Goal: Task Accomplishment & Management: Use online tool/utility

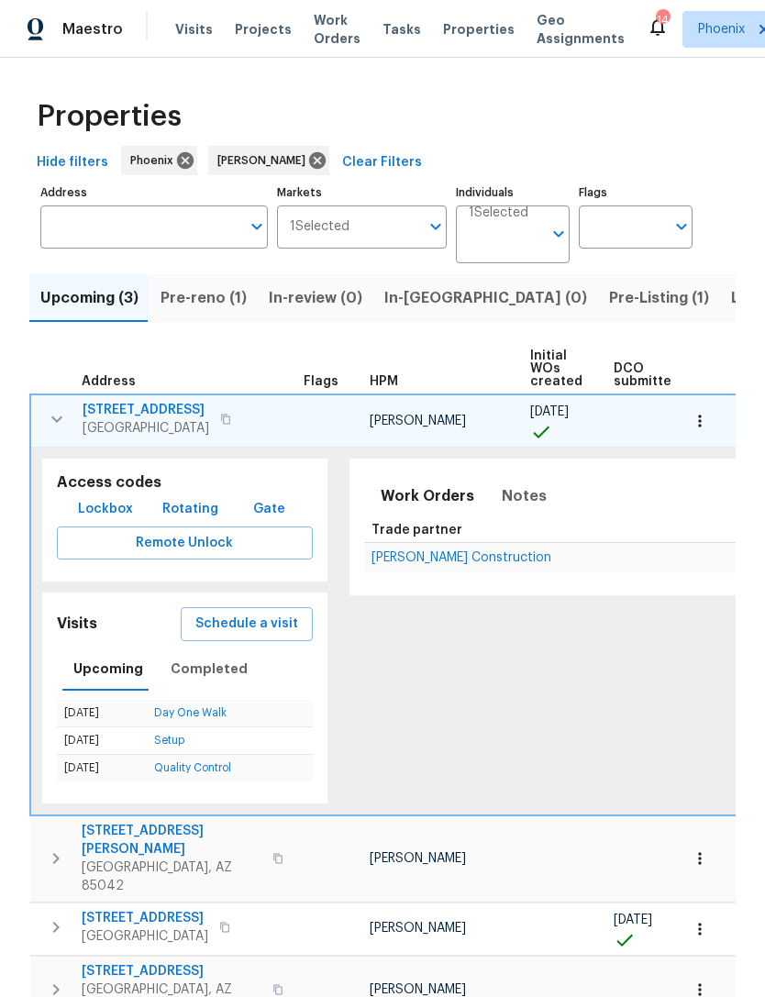
click at [95, 909] on span "[STREET_ADDRESS]" at bounding box center [145, 918] width 127 height 18
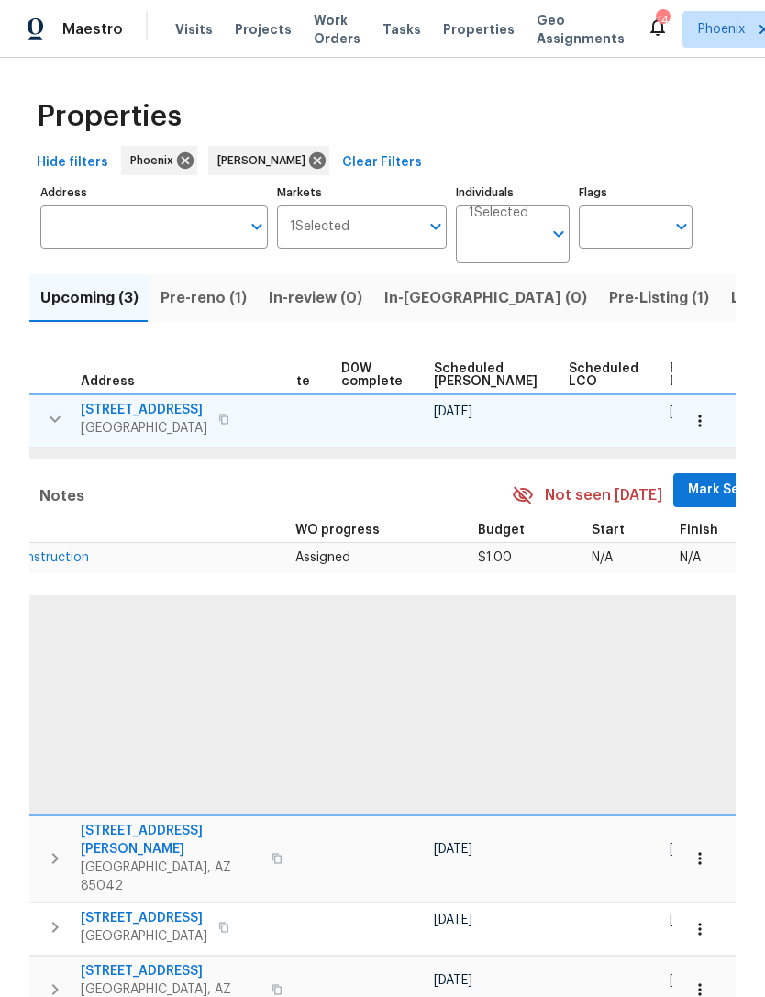
scroll to position [0, 461]
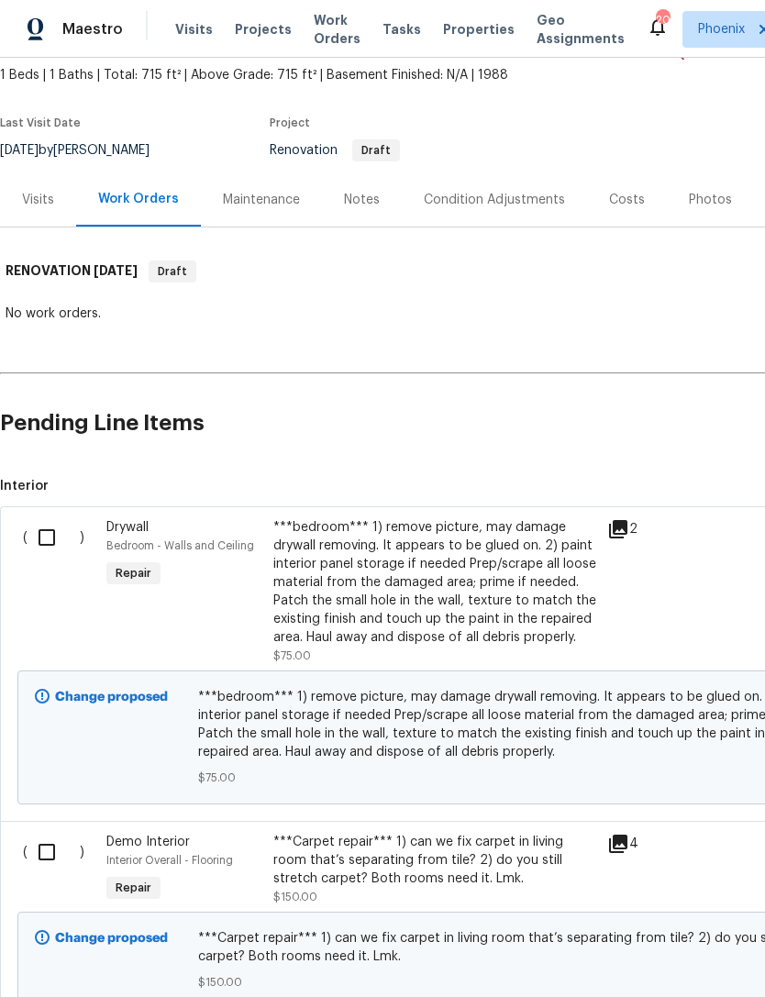
scroll to position [105, 0]
click at [43, 550] on input "checkbox" at bounding box center [54, 537] width 52 height 39
checkbox input "true"
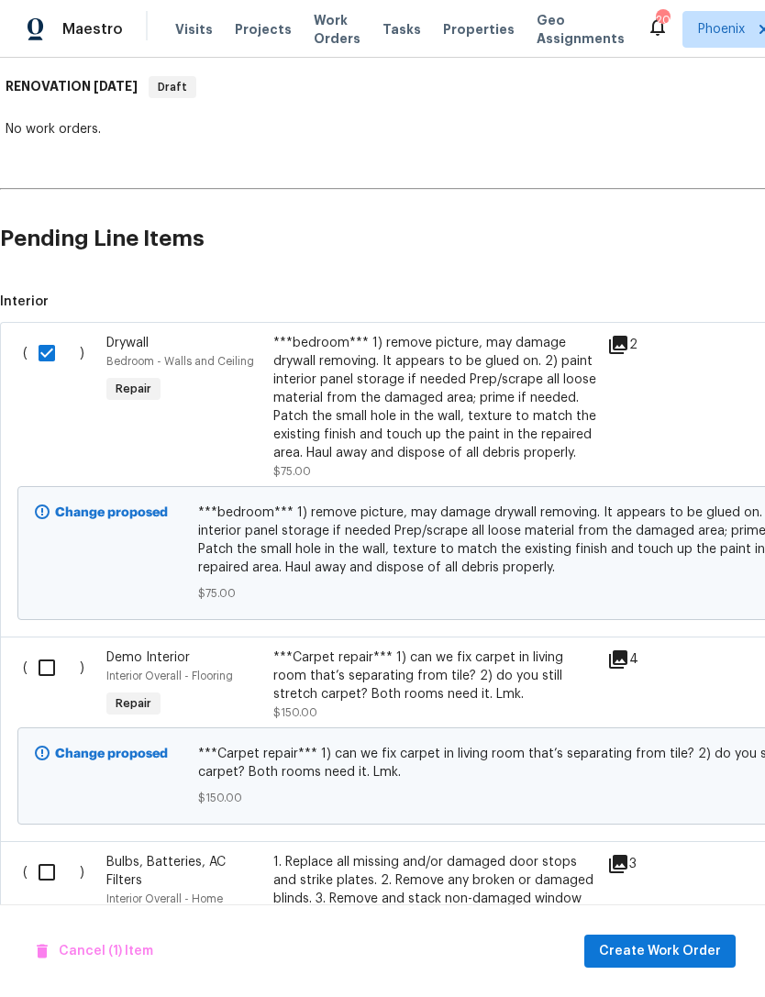
scroll to position [290, 0]
click at [45, 680] on input "checkbox" at bounding box center [54, 667] width 52 height 39
checkbox input "true"
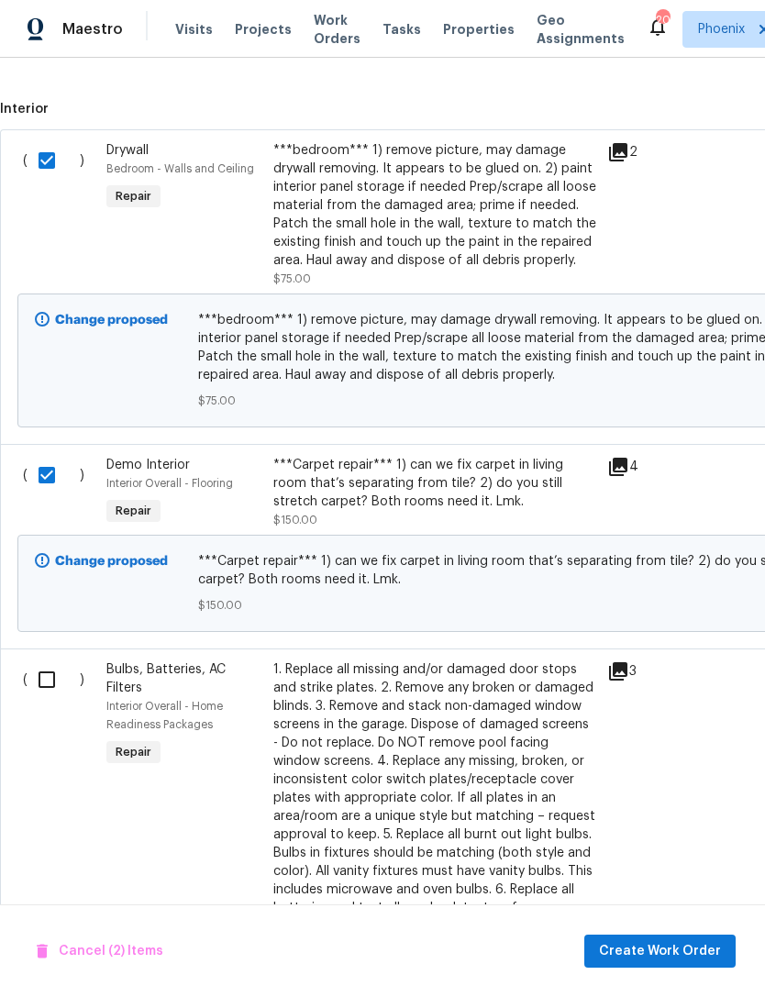
scroll to position [482, 0]
click at [36, 699] on input "checkbox" at bounding box center [54, 679] width 52 height 39
checkbox input "true"
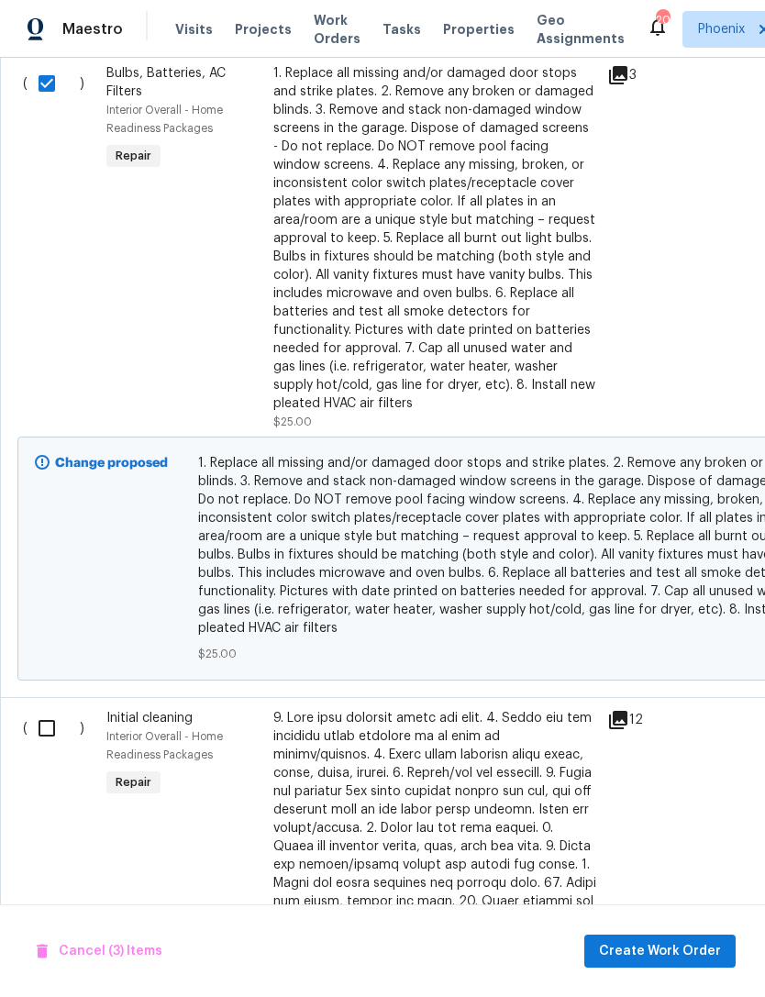
scroll to position [1079, 0]
click at [34, 748] on input "checkbox" at bounding box center [54, 728] width 52 height 39
checkbox input "true"
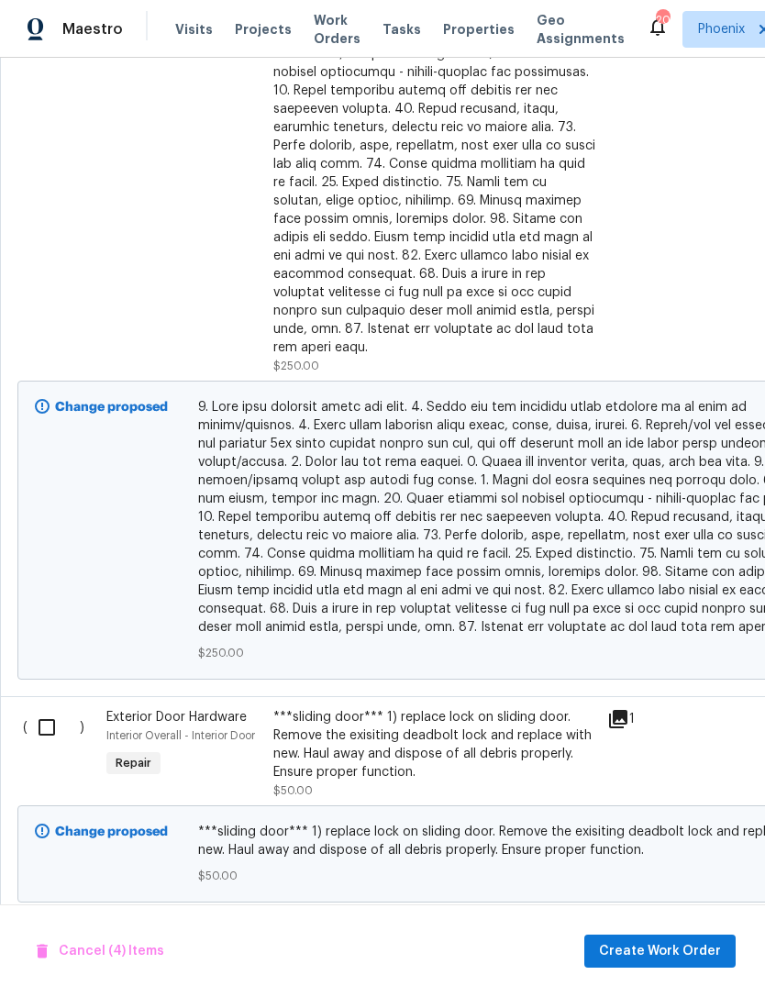
scroll to position [1925, 0]
click at [37, 726] on input "checkbox" at bounding box center [54, 728] width 52 height 39
checkbox input "true"
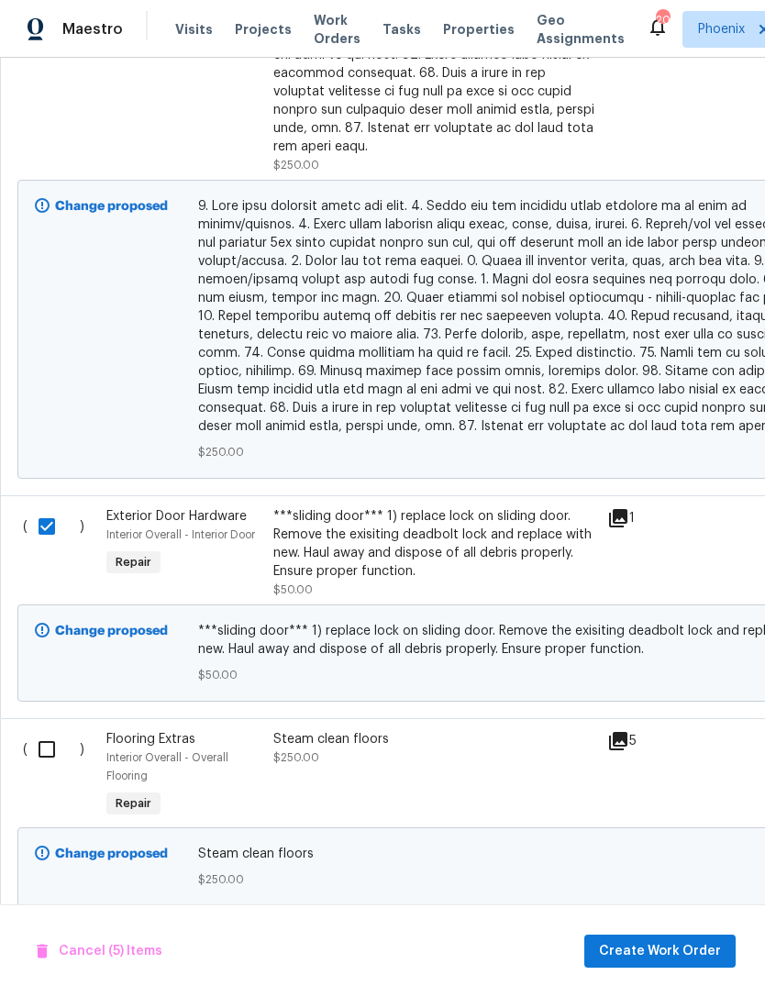
scroll to position [2125, 0]
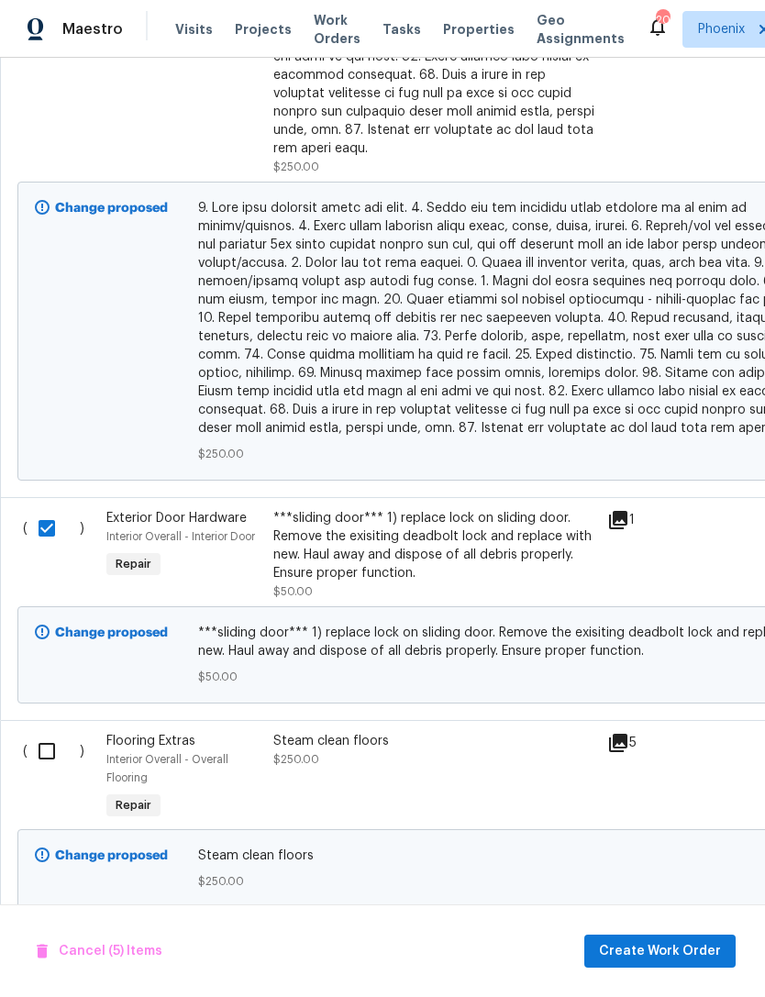
click at [40, 746] on input "checkbox" at bounding box center [54, 751] width 52 height 39
checkbox input "true"
click at [670, 956] on span "Create Work Order" at bounding box center [660, 951] width 122 height 23
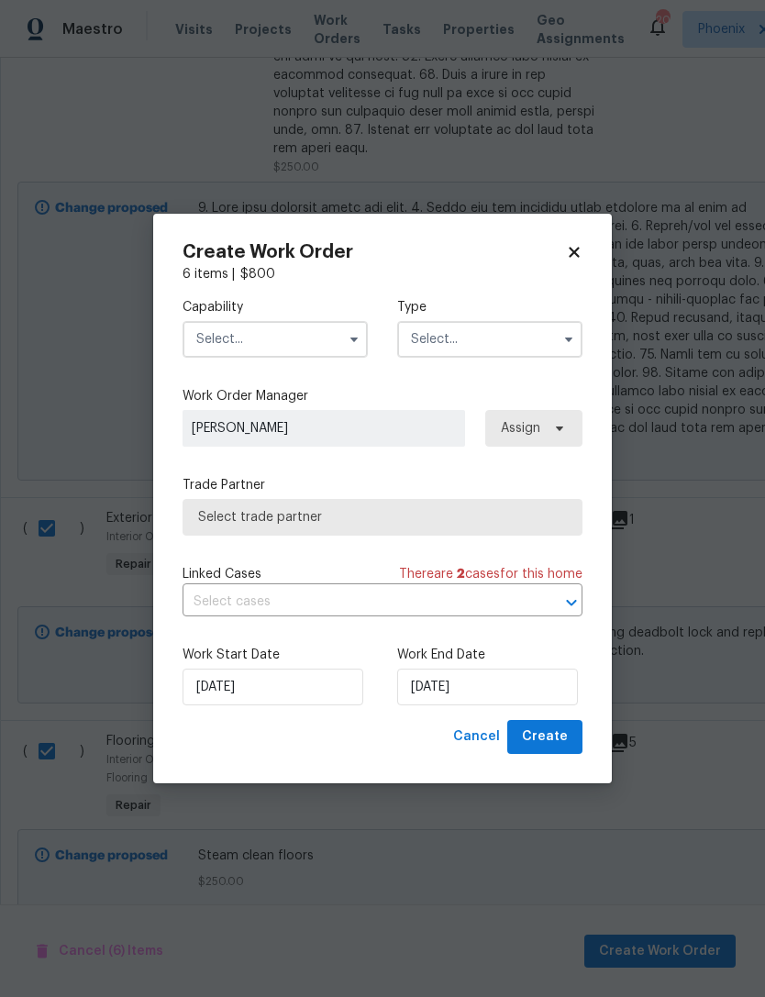
click at [301, 356] on input "text" at bounding box center [275, 339] width 185 height 37
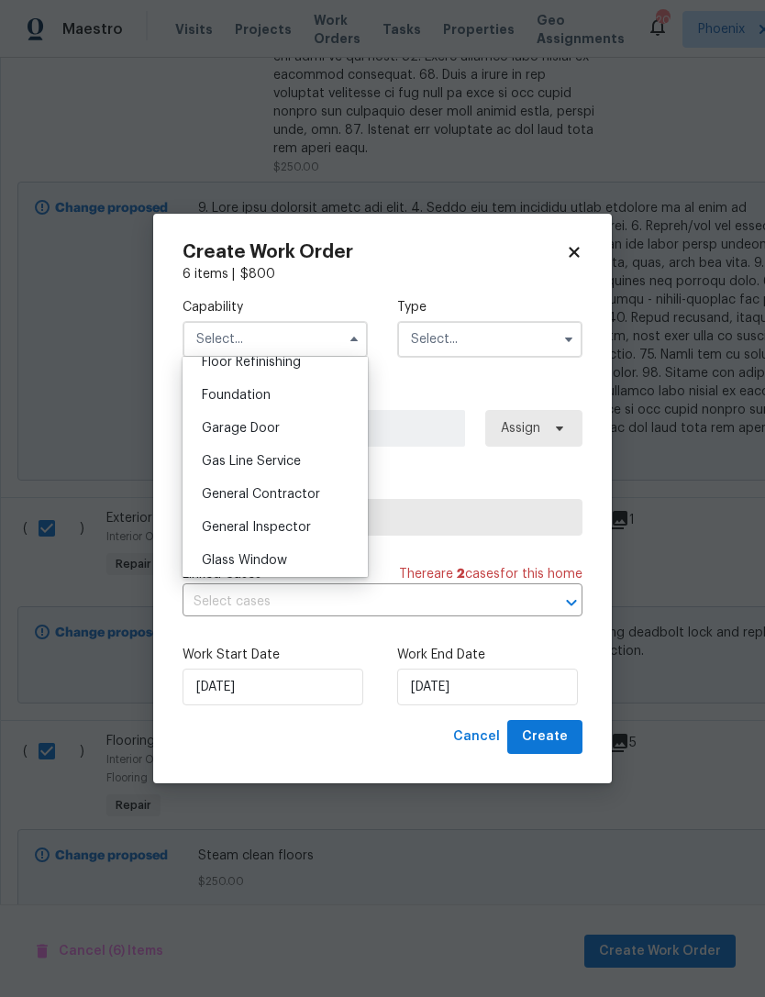
scroll to position [770, 0]
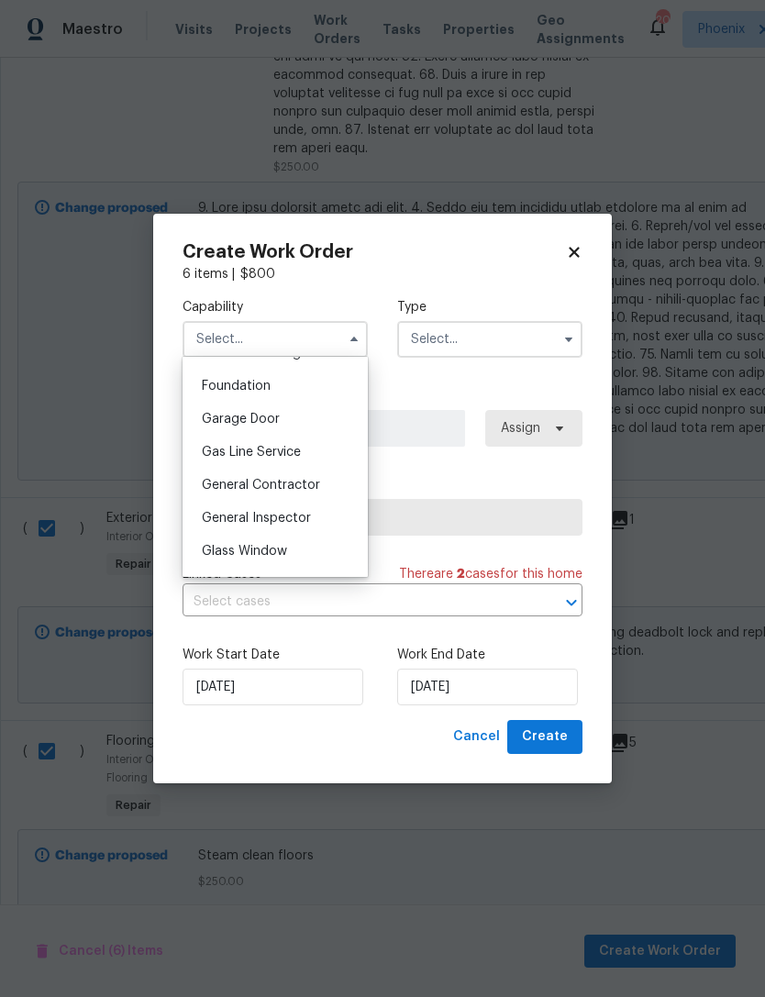
click at [301, 492] on div "General Contractor" at bounding box center [275, 485] width 176 height 33
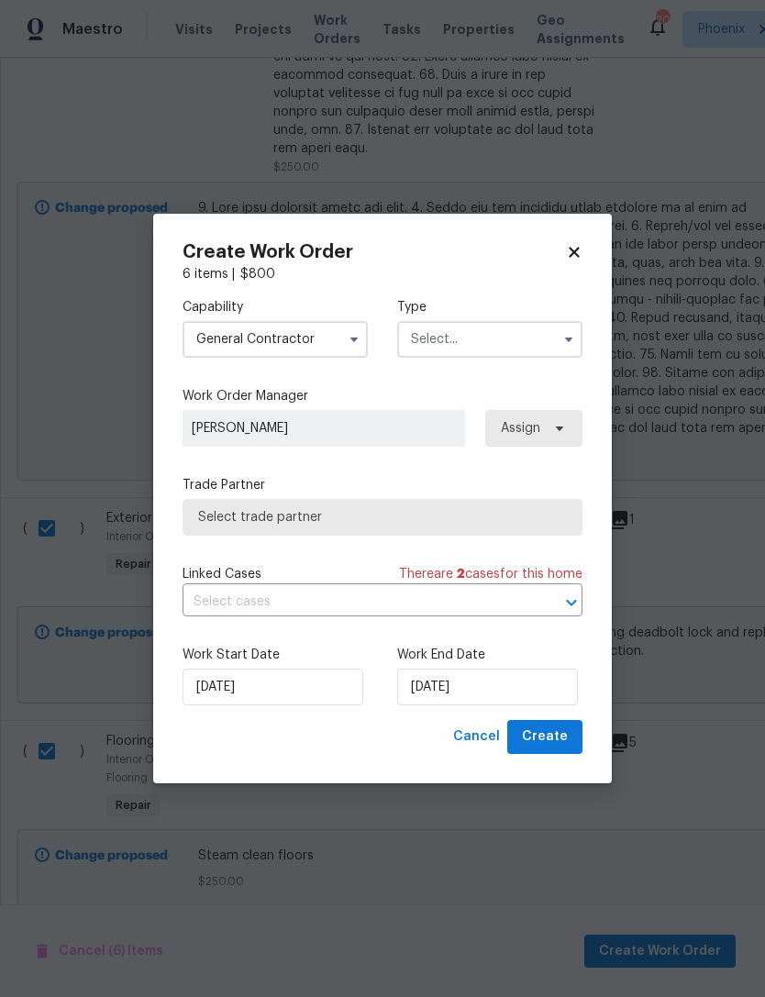
type input "General Contractor"
click at [531, 344] on input "text" at bounding box center [489, 339] width 185 height 37
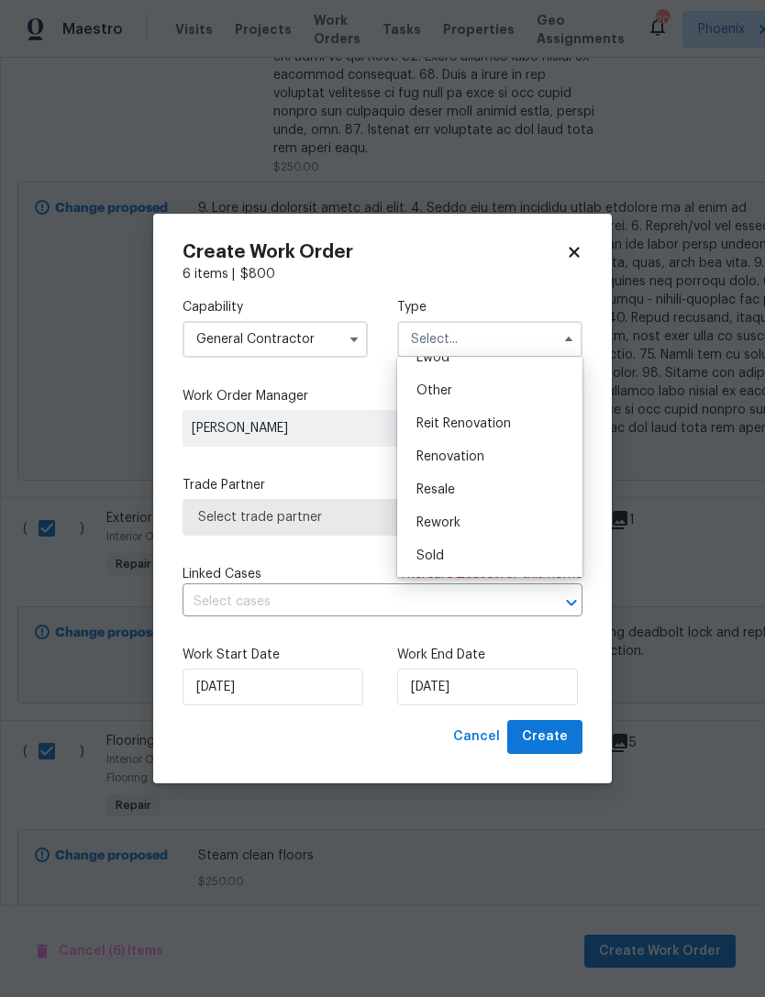
scroll to position [218, 0]
click at [509, 460] on div "Renovation" at bounding box center [490, 456] width 176 height 33
type input "Renovation"
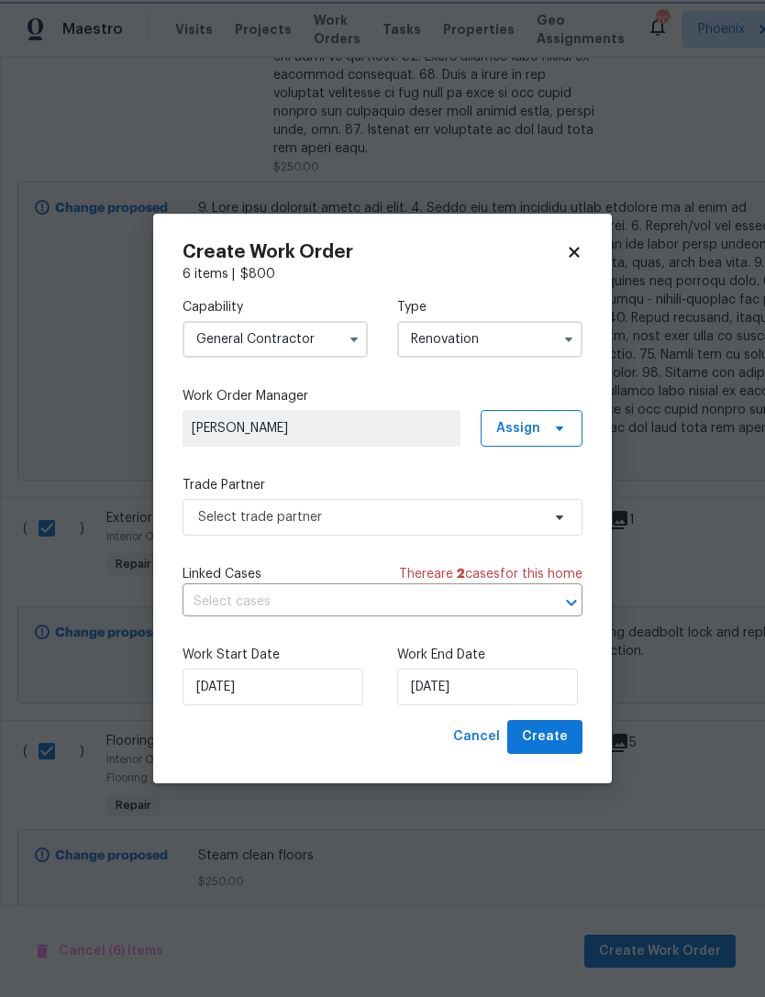
scroll to position [0, 0]
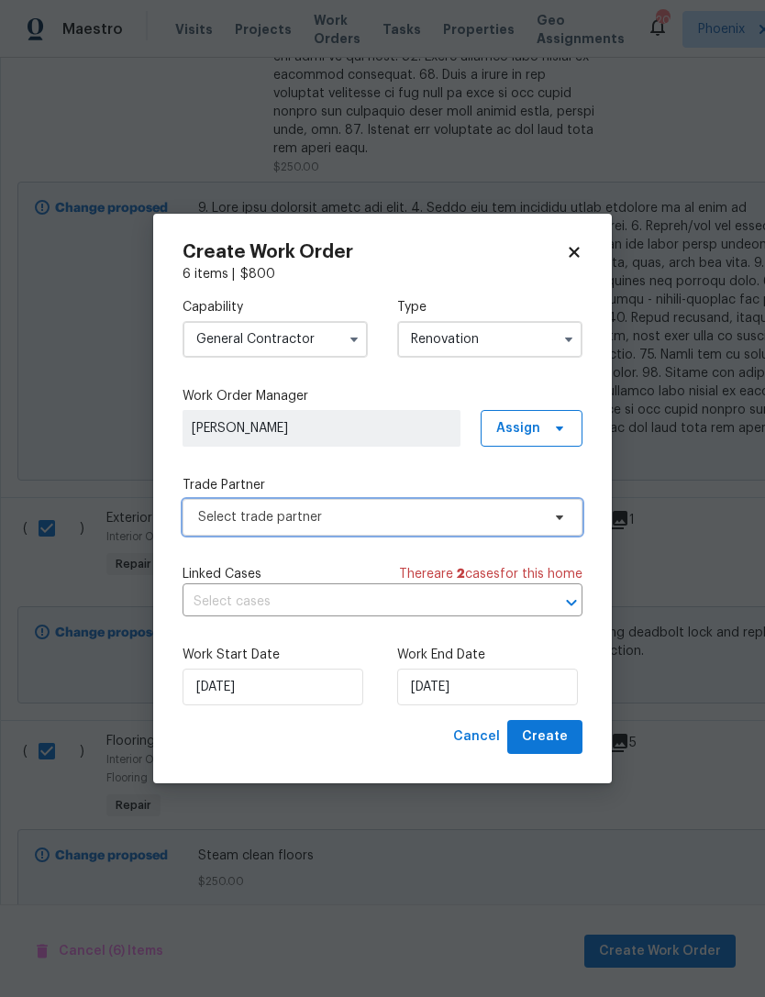
click at [505, 521] on span "Select trade partner" at bounding box center [369, 517] width 342 height 18
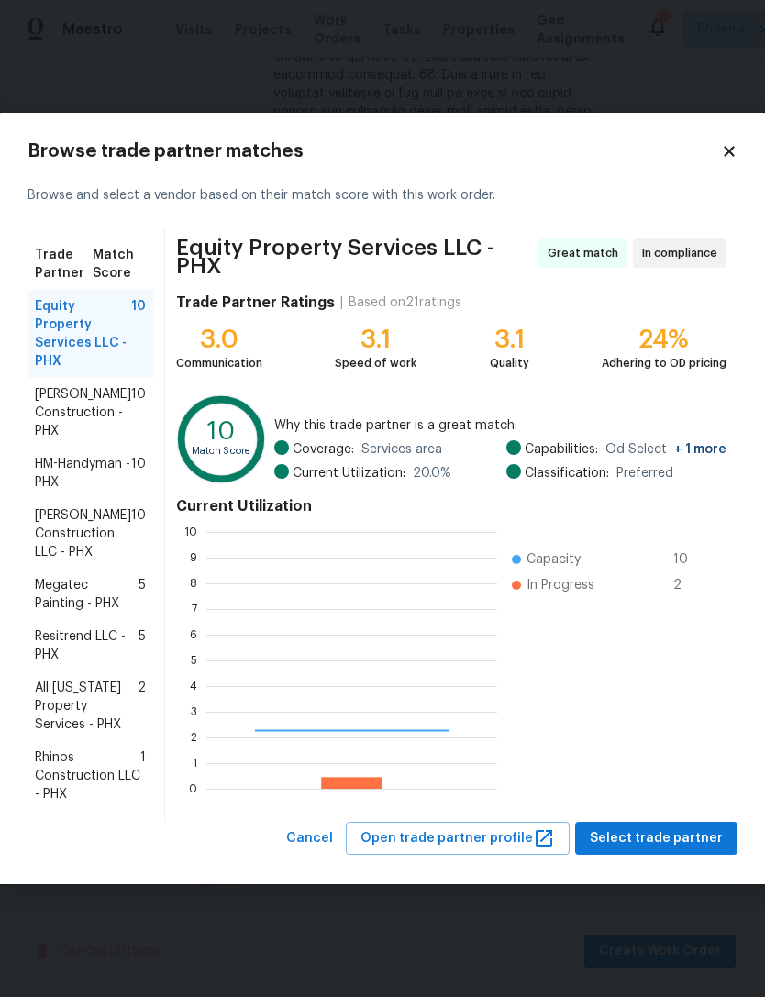
scroll to position [257, 291]
click at [107, 465] on span "HM-Handyman - PHX" at bounding box center [83, 473] width 96 height 37
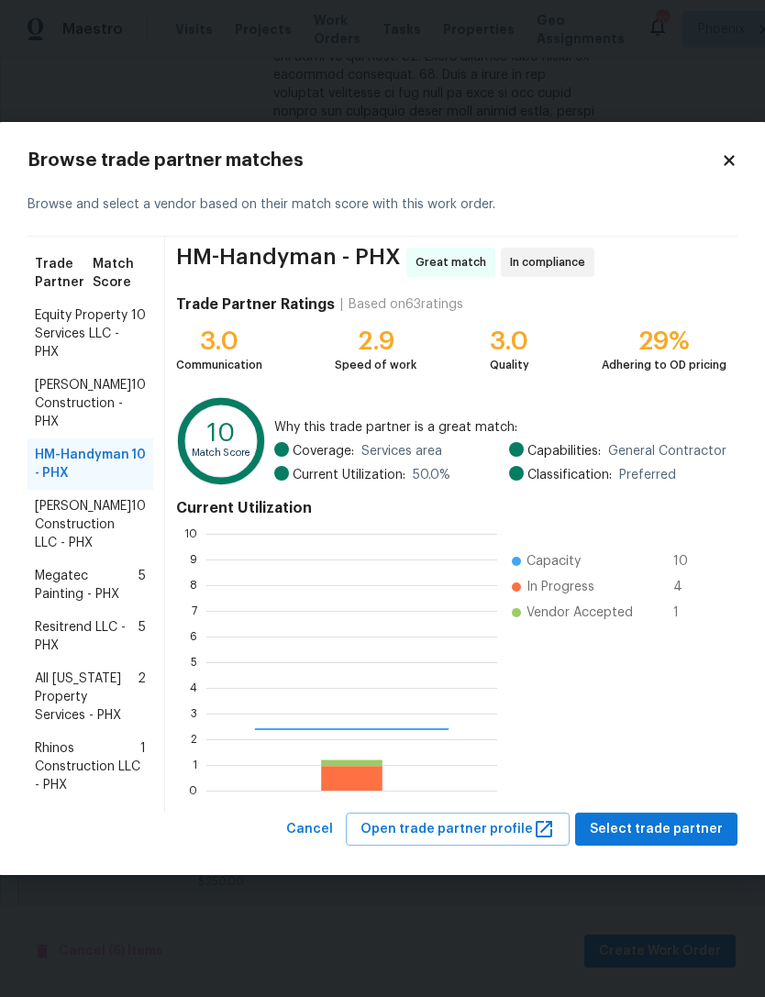
click at [696, 766] on ul "Capacity 10 In Progress 4 Vendor Accepted 1" at bounding box center [607, 662] width 220 height 257
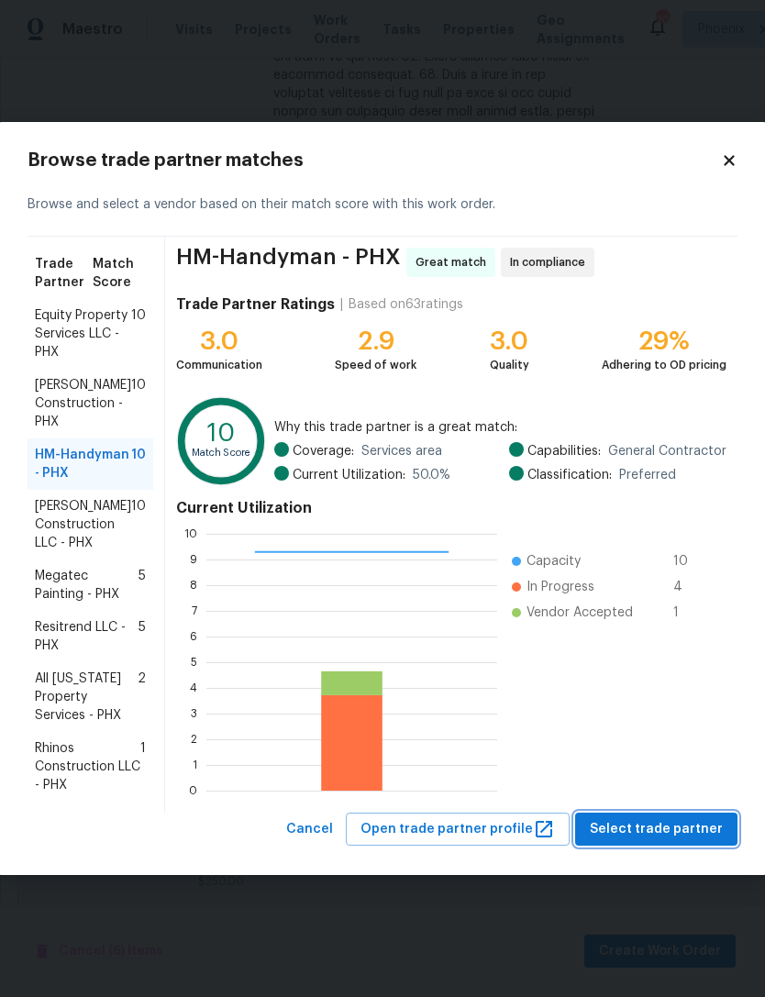
click at [685, 829] on span "Select trade partner" at bounding box center [656, 829] width 133 height 23
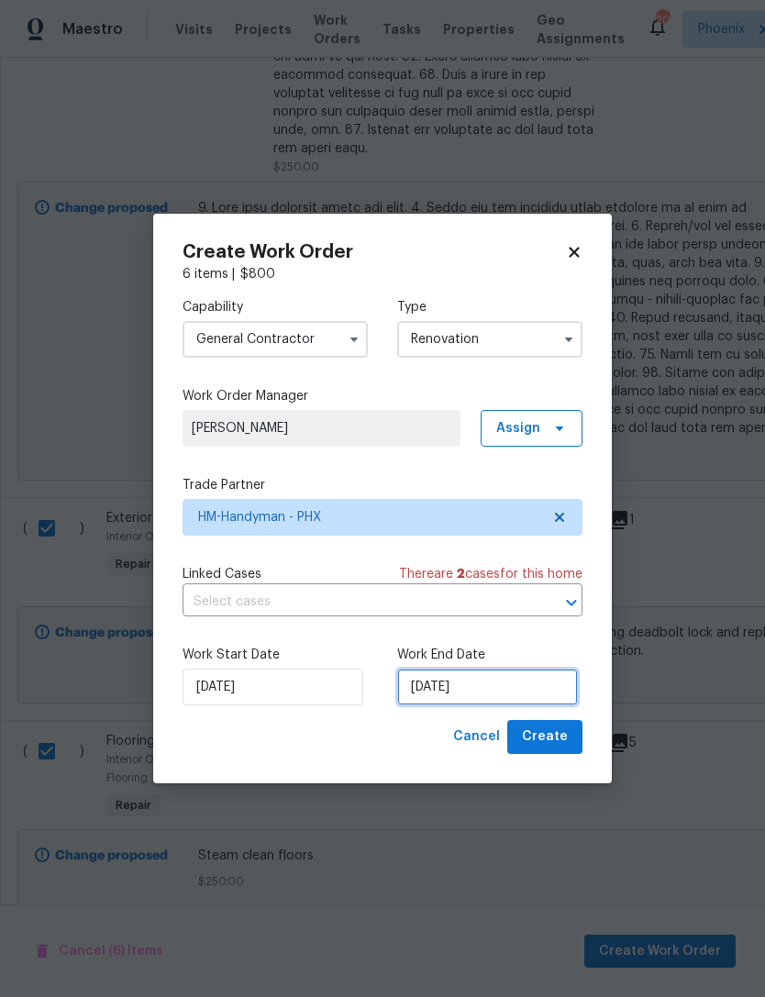
click at [534, 690] on input "10/8/2025" at bounding box center [487, 687] width 181 height 37
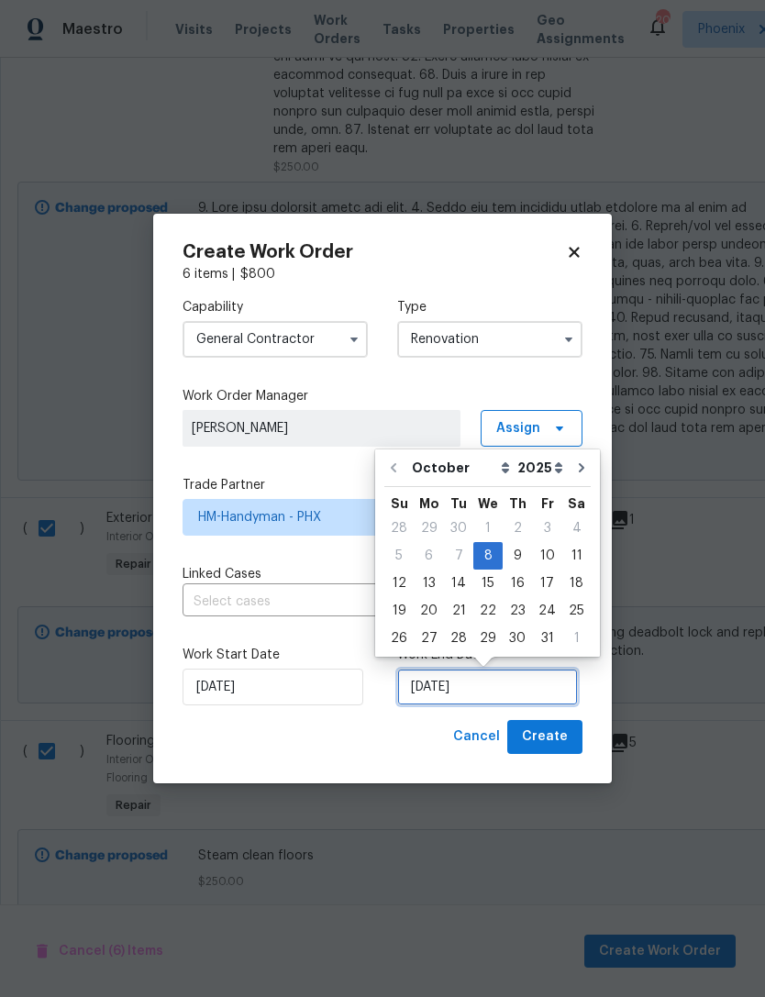
scroll to position [34, 0]
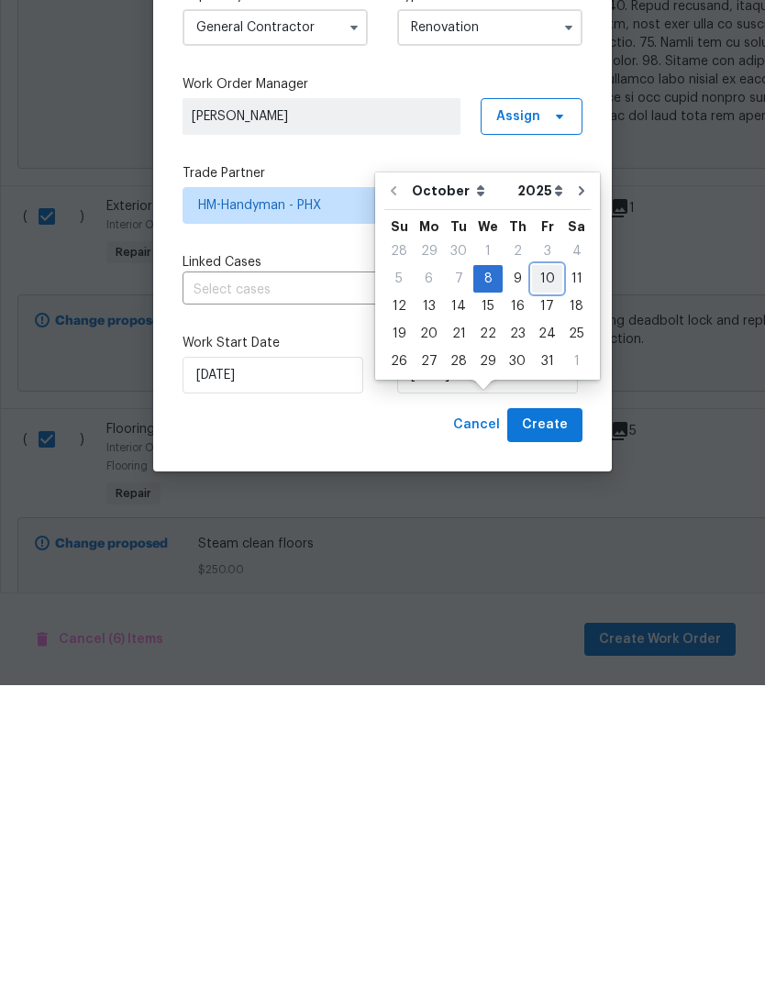
click at [552, 578] on div "10" at bounding box center [547, 591] width 30 height 26
type input "10/10/2025"
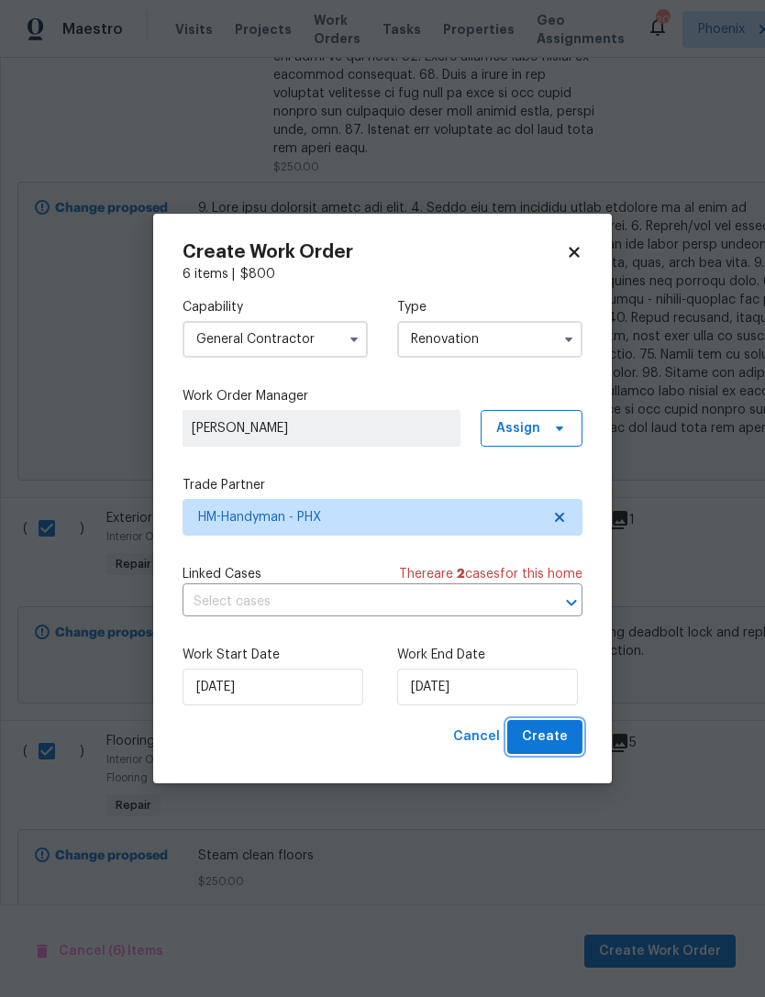
click at [558, 741] on span "Create" at bounding box center [545, 737] width 46 height 23
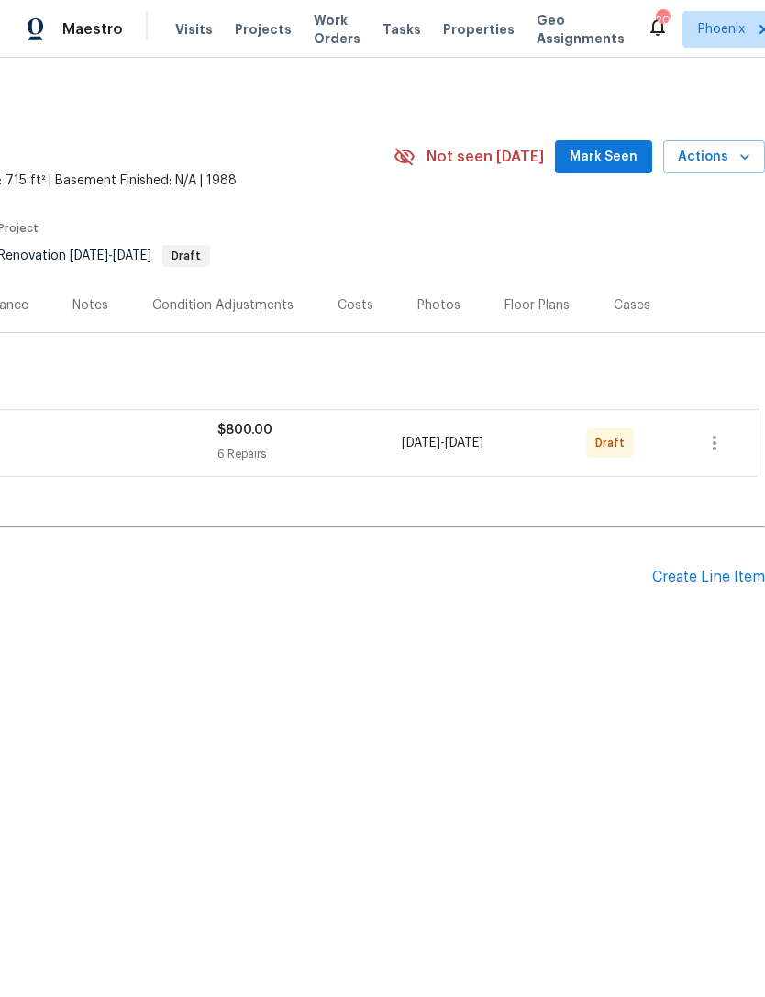
scroll to position [0, 271]
click at [726, 454] on icon "button" at bounding box center [714, 443] width 22 height 22
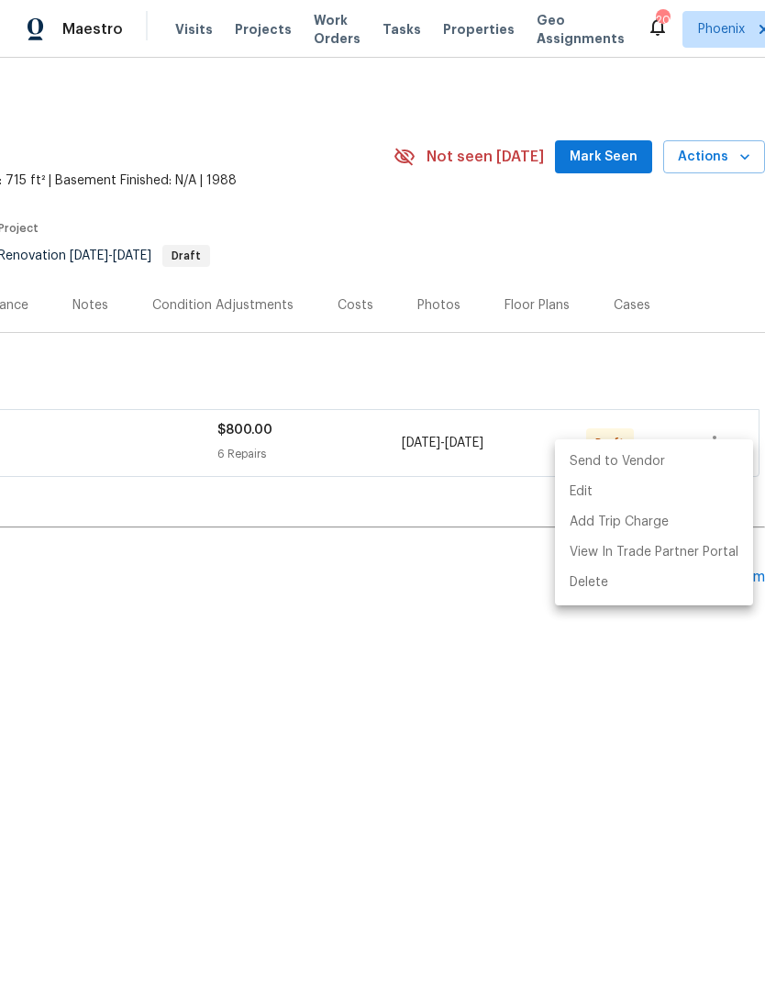
click at [683, 466] on li "Send to Vendor" at bounding box center [654, 462] width 198 height 30
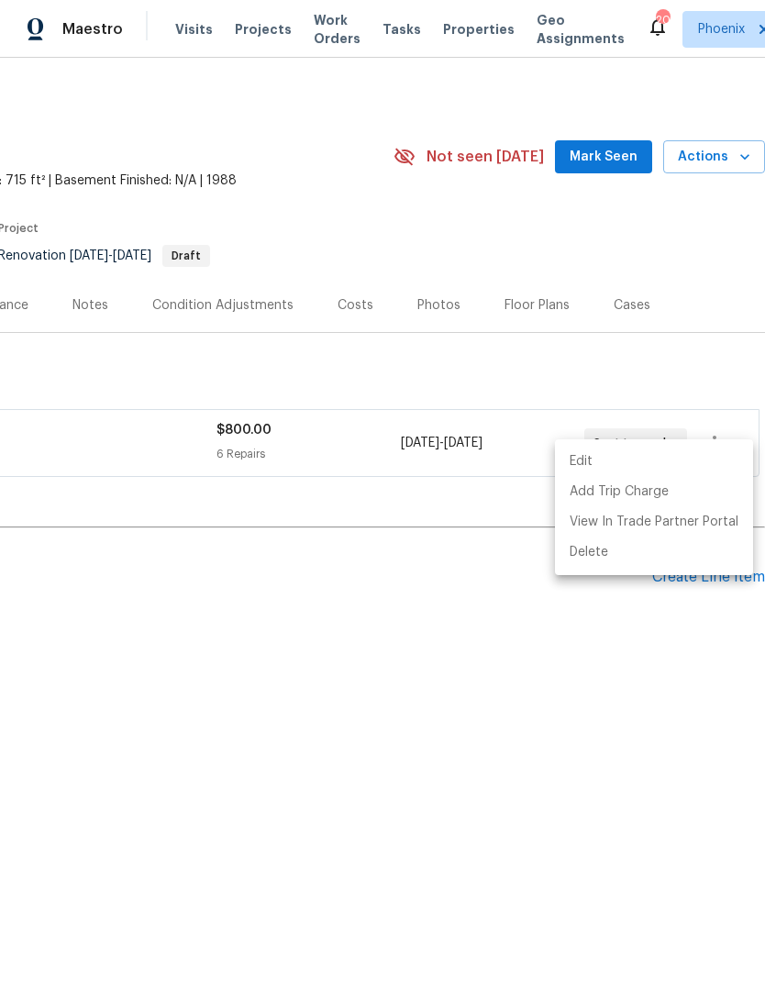
click at [734, 335] on div at bounding box center [382, 498] width 765 height 997
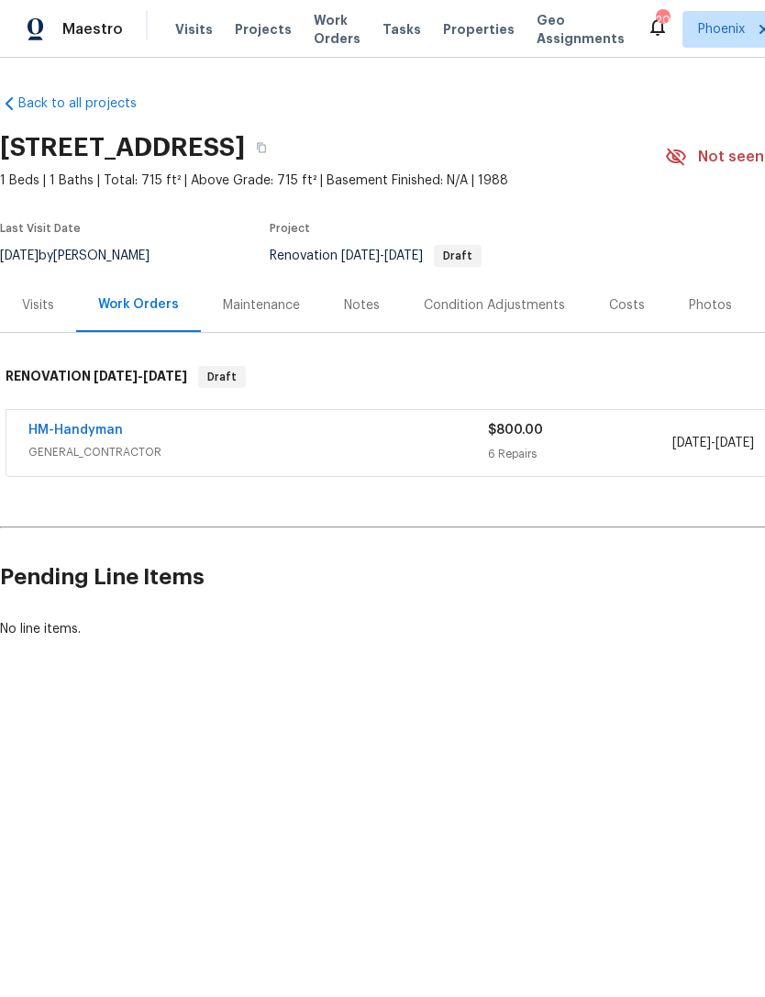
scroll to position [0, 0]
click at [95, 437] on link "HM-Handyman" at bounding box center [75, 430] width 94 height 13
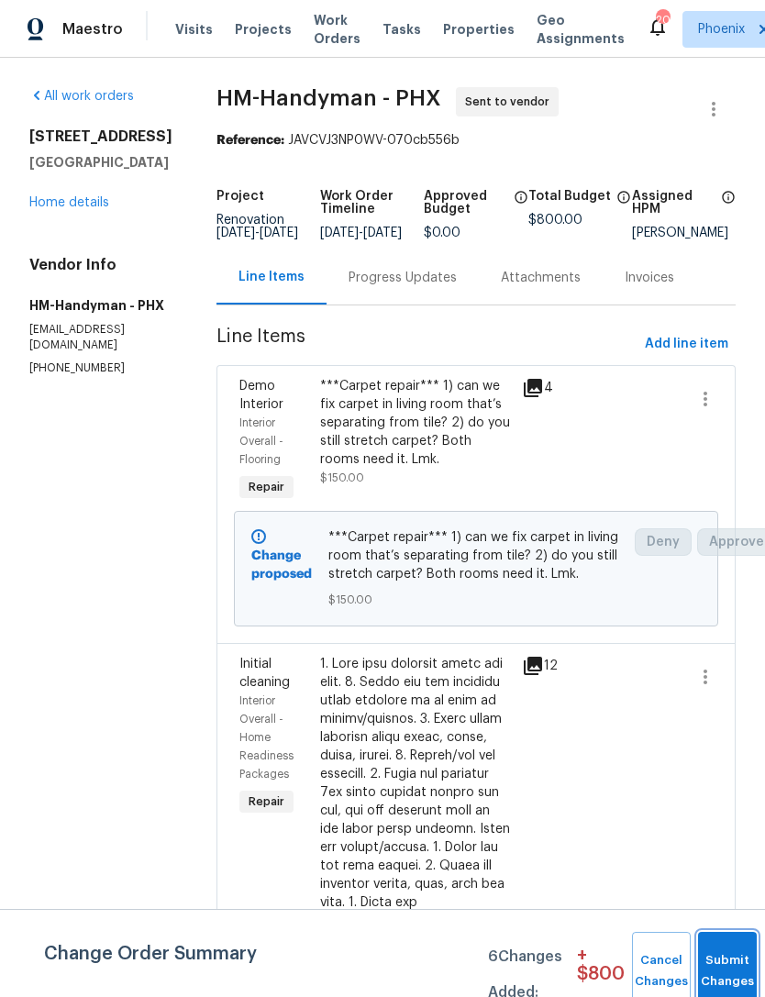
click at [718, 965] on button "Submit Changes" at bounding box center [727, 971] width 59 height 79
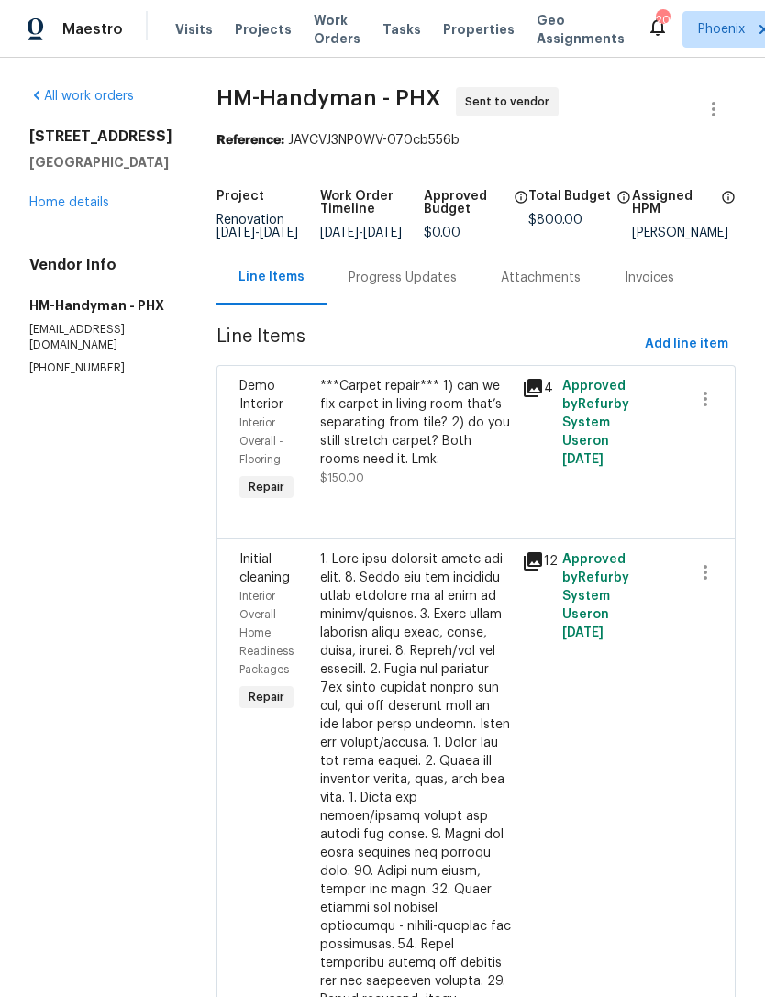
click at [418, 287] on div "Progress Updates" at bounding box center [403, 278] width 108 height 18
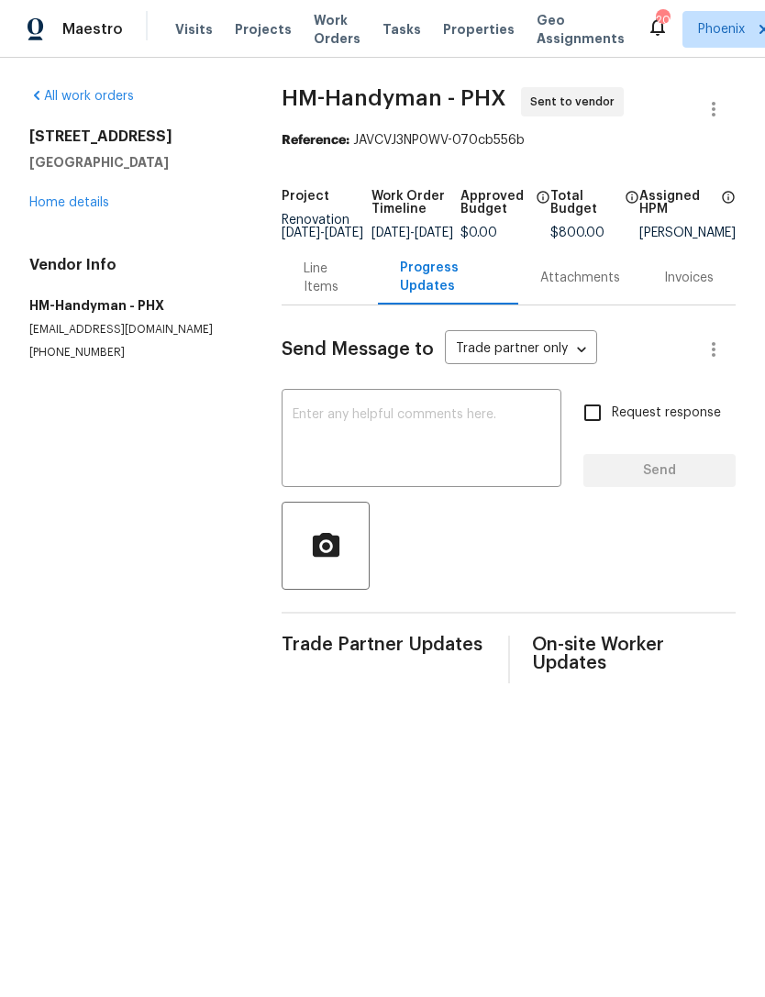
click at [404, 422] on textarea at bounding box center [422, 440] width 258 height 64
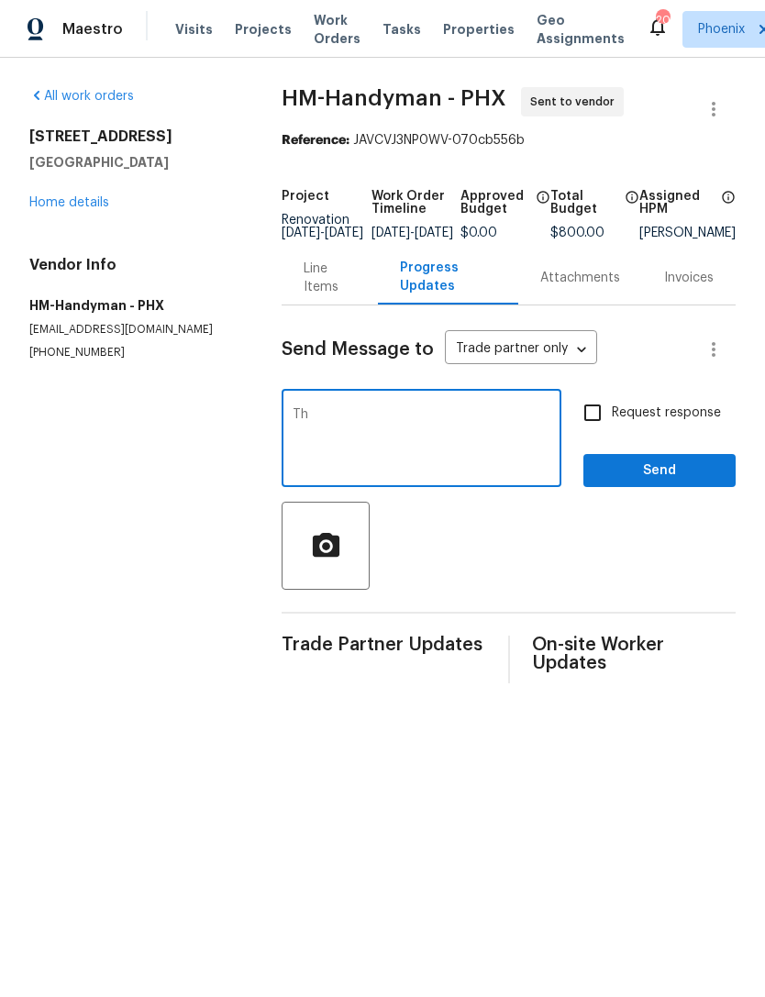
type textarea "T"
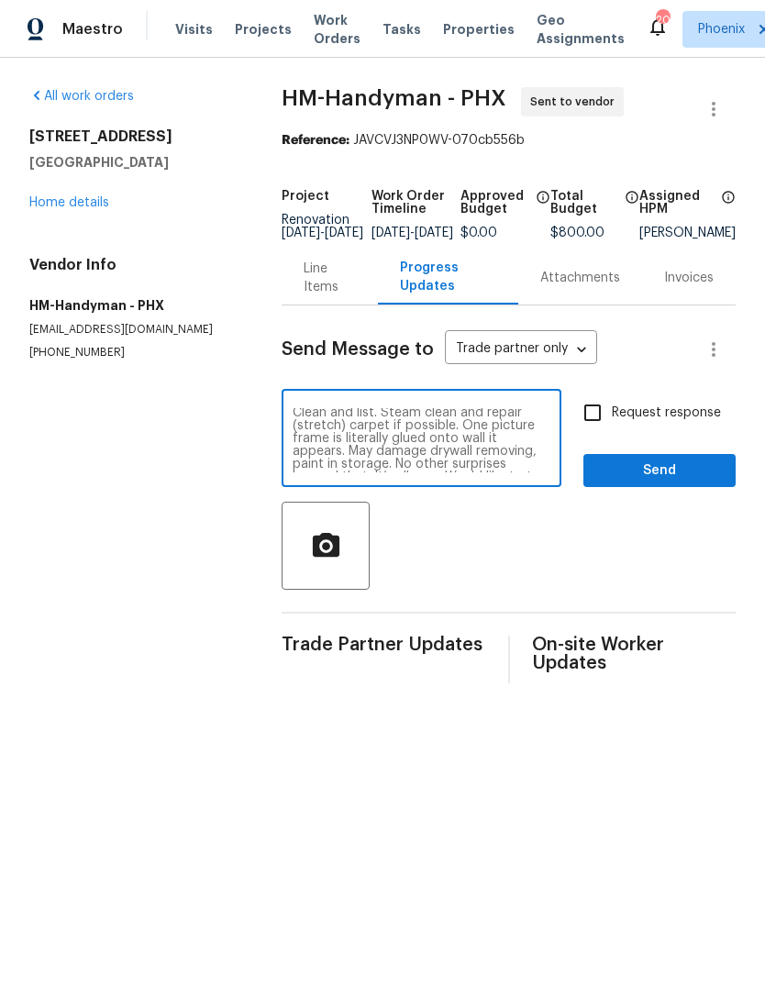
click at [514, 472] on textarea "Hello. This one is ready. Lockbox 4826. Clean and list. Steam clean and repair …" at bounding box center [422, 440] width 258 height 64
click at [443, 472] on textarea "Hello. This one is ready. Lockbox 4826. Clean and list. Steam clean and repair …" at bounding box center [422, 440] width 258 height 64
click at [320, 468] on textarea "Hello. This one is ready. Lockbox 4826. Clean and list. Steam clean and repair …" at bounding box center [422, 440] width 258 height 64
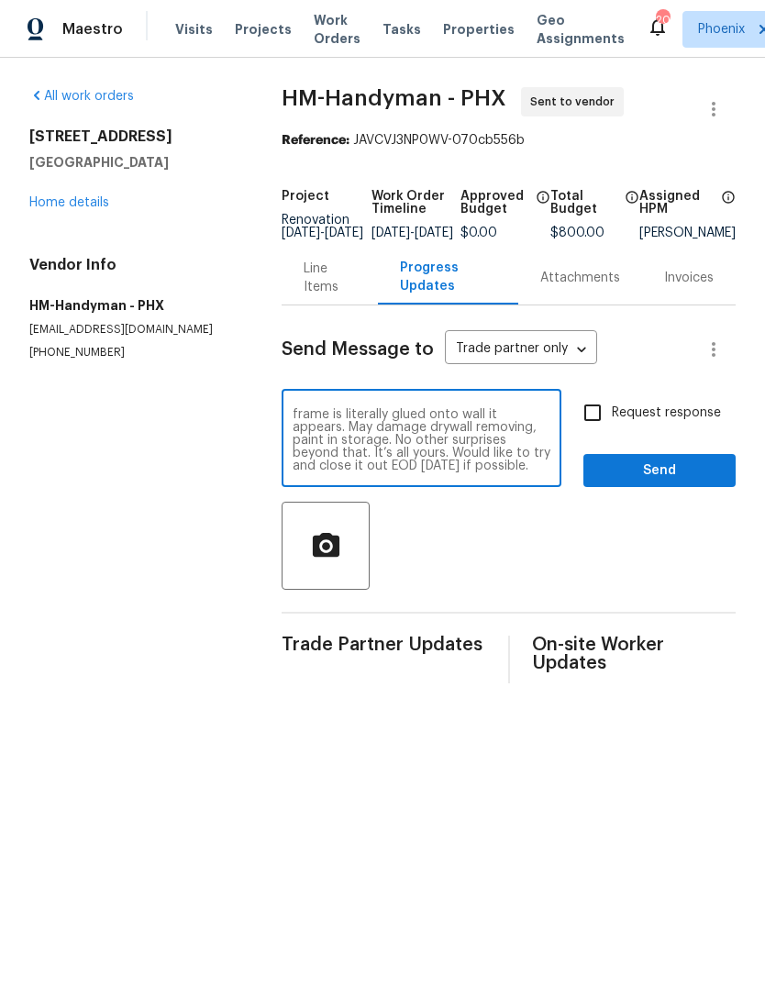
click at [531, 472] on textarea "Hello. This one is ready. Lockbox 4826. Clean and list. Steam clean and repair …" at bounding box center [422, 440] width 258 height 64
type textarea "Hello. This one is ready. Lockbox 4826. Clean and list. Steam clean and repair …"
click at [602, 427] on input "Request response" at bounding box center [592, 412] width 39 height 39
checkbox input "true"
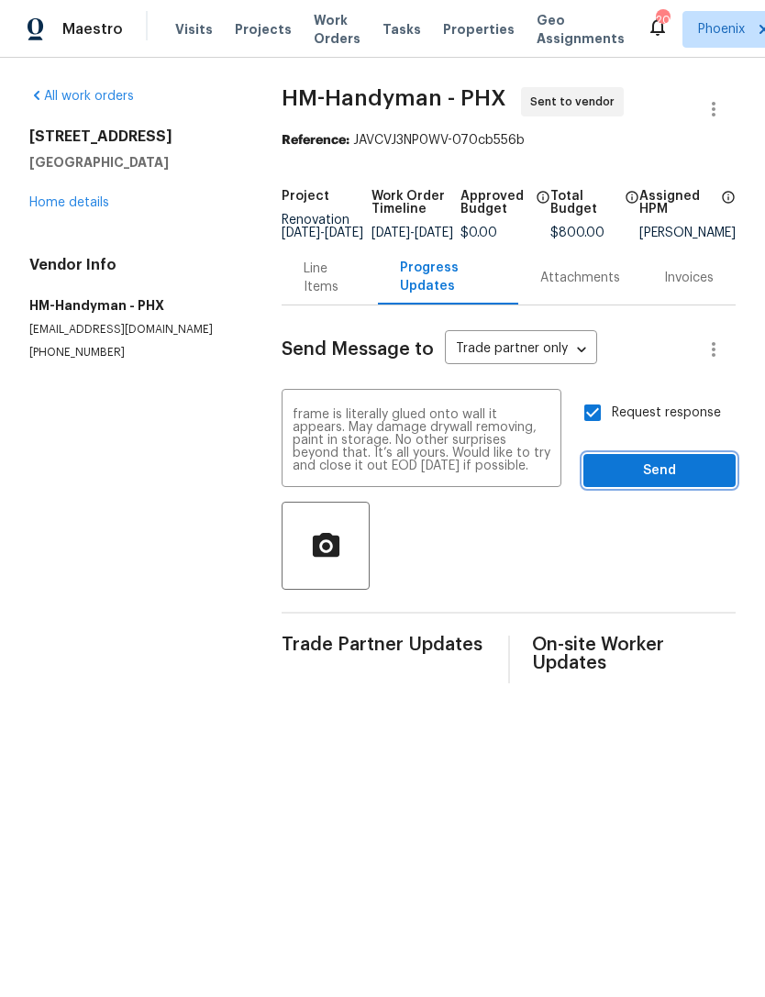
click at [694, 482] on span "Send" at bounding box center [659, 471] width 123 height 23
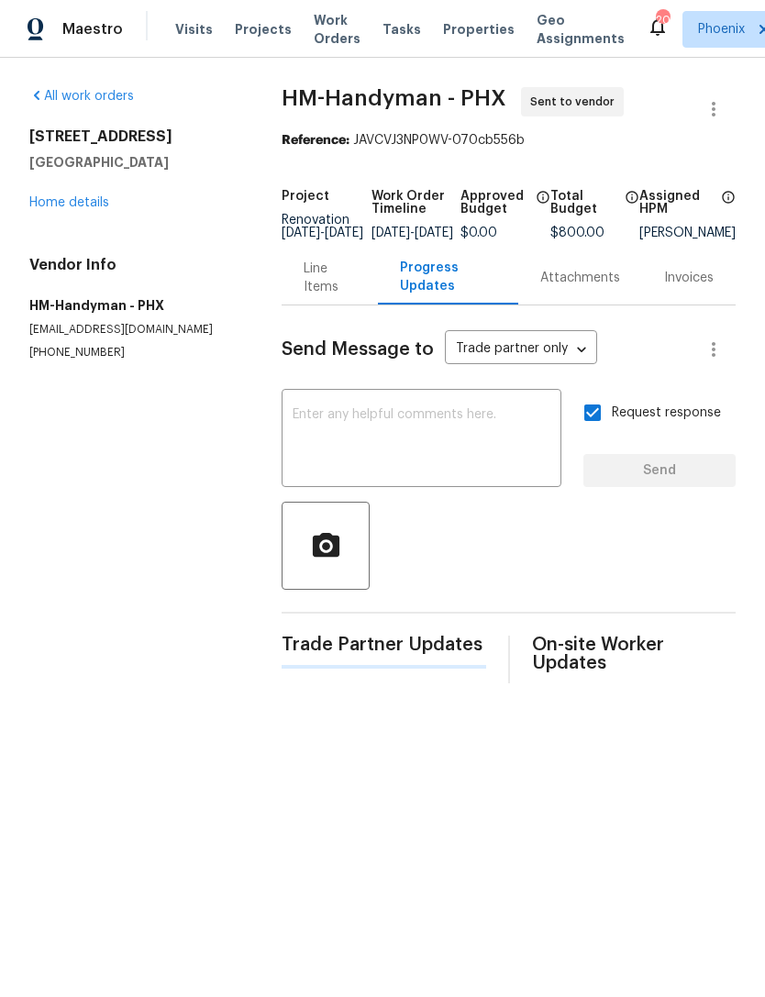
scroll to position [0, 0]
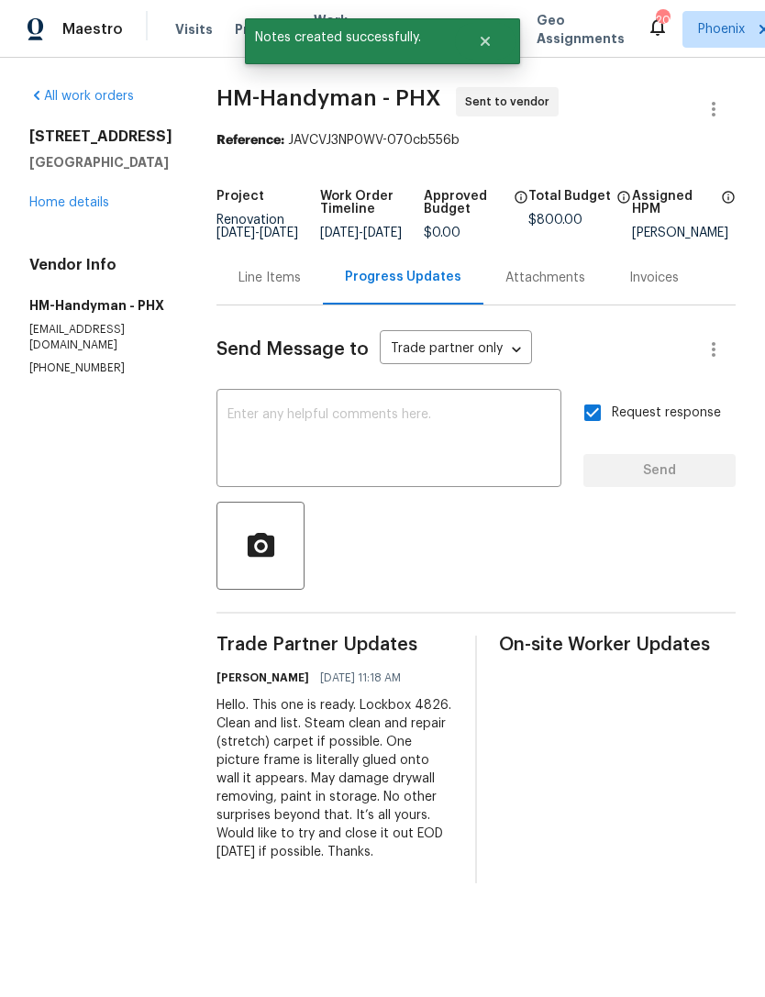
click at [60, 209] on link "Home details" at bounding box center [69, 202] width 80 height 13
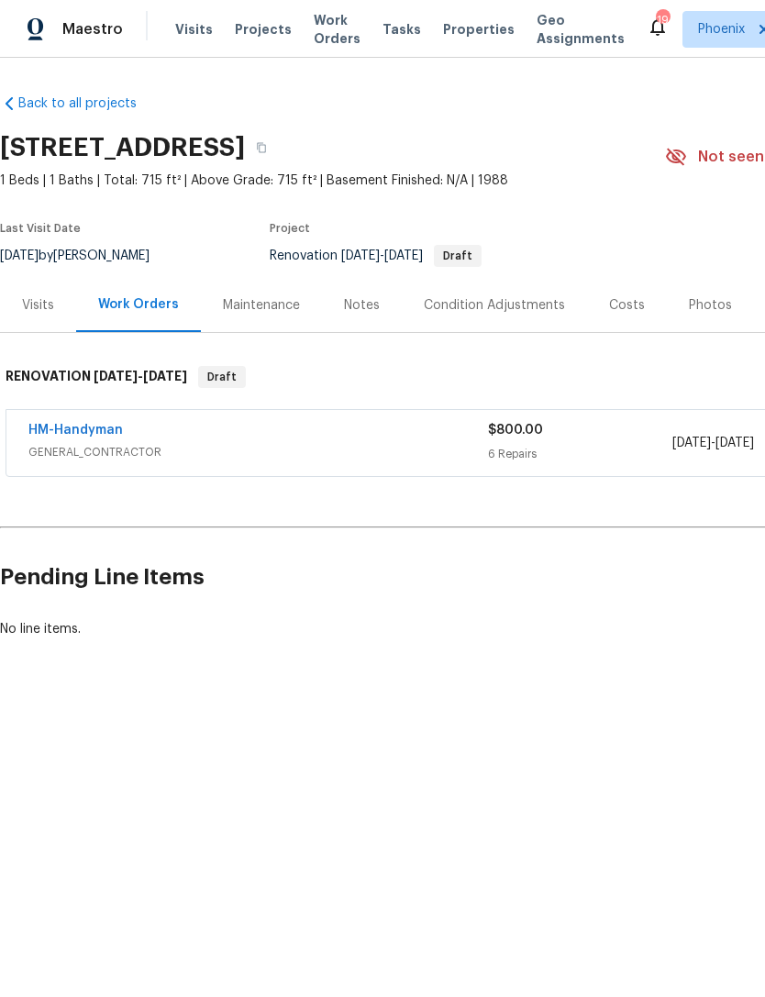
click at [111, 437] on link "HM-Handyman" at bounding box center [75, 430] width 94 height 13
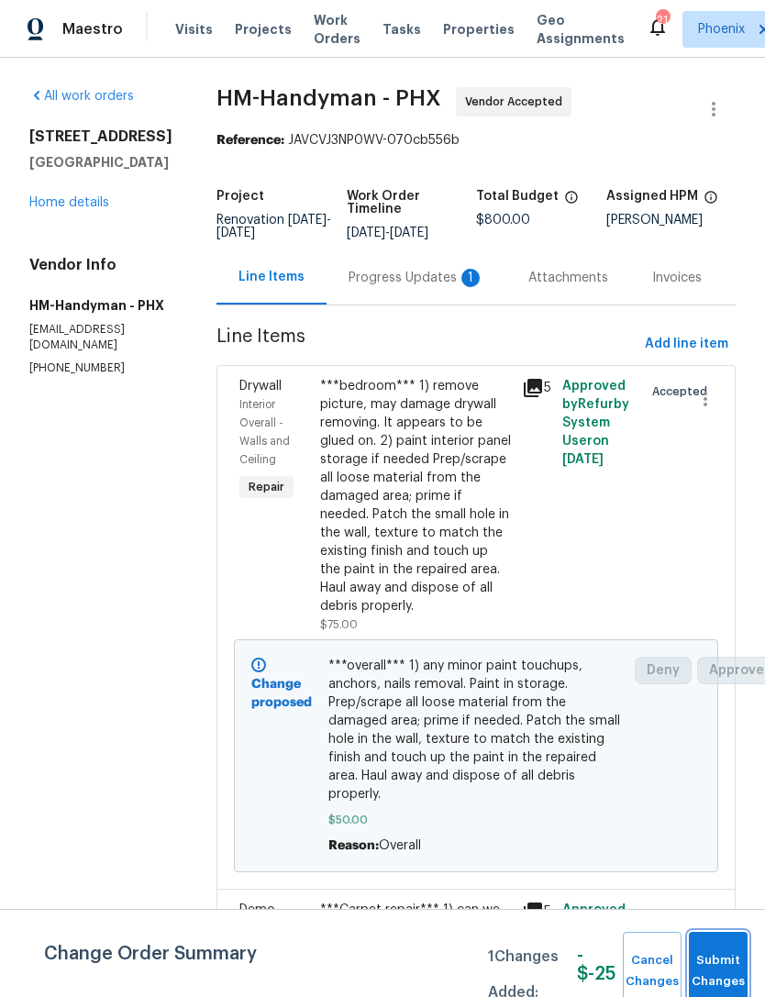
click at [721, 967] on span "Submit Changes" at bounding box center [718, 971] width 40 height 42
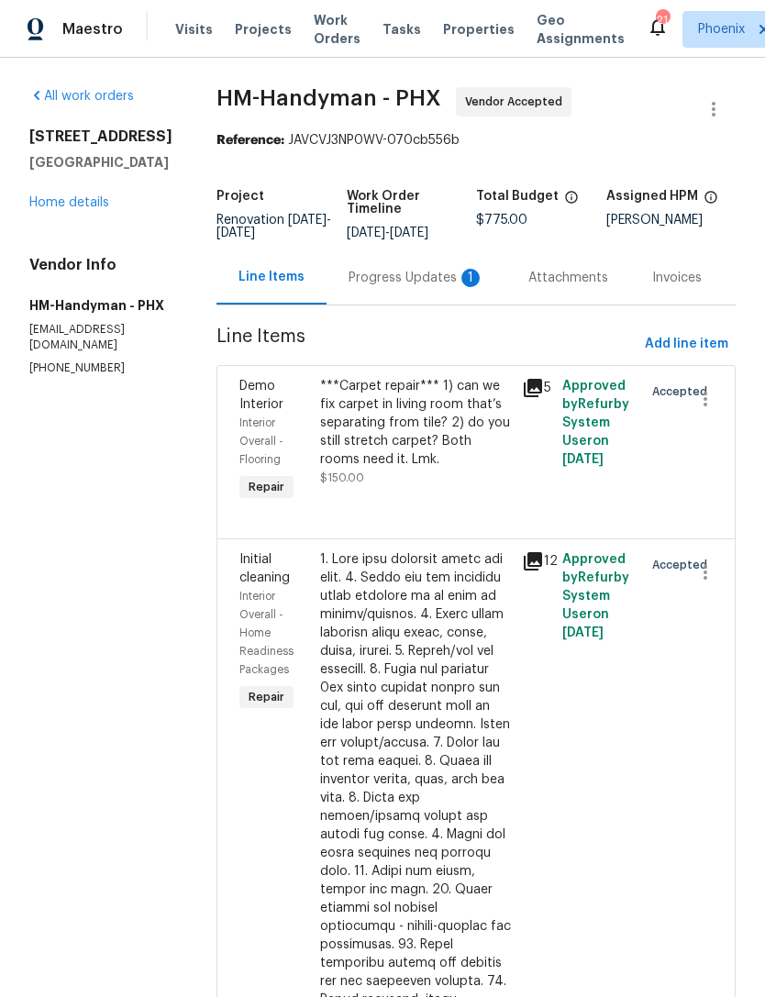
click at [39, 209] on link "Home details" at bounding box center [69, 202] width 80 height 13
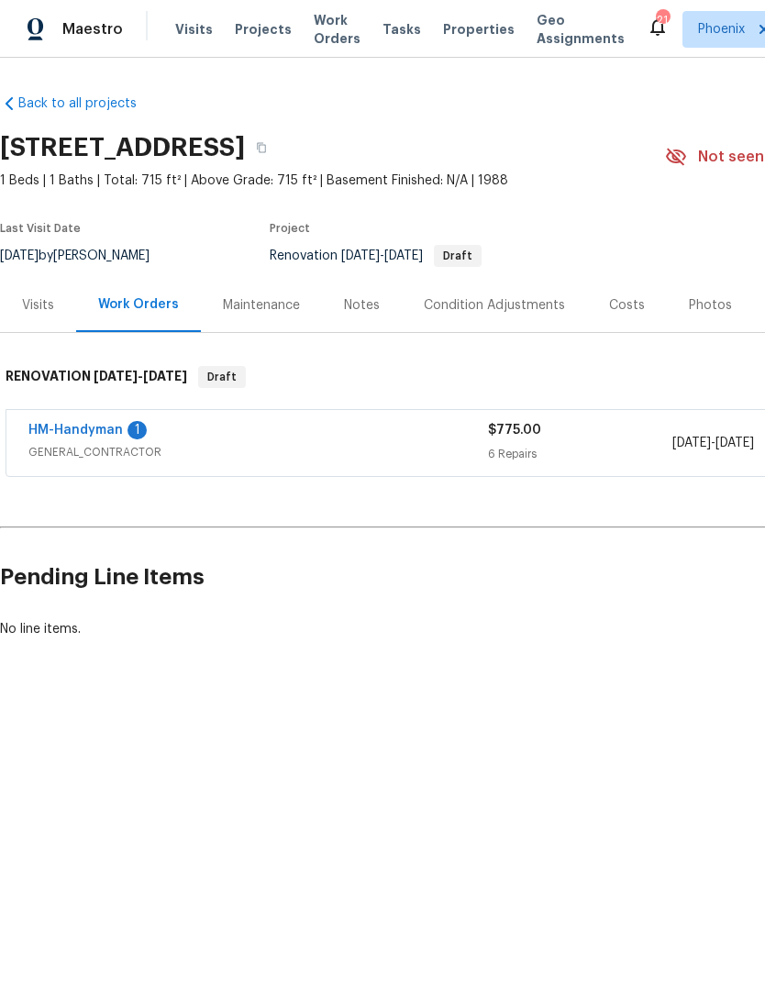
click at [120, 437] on link "HM-Handyman" at bounding box center [75, 430] width 94 height 13
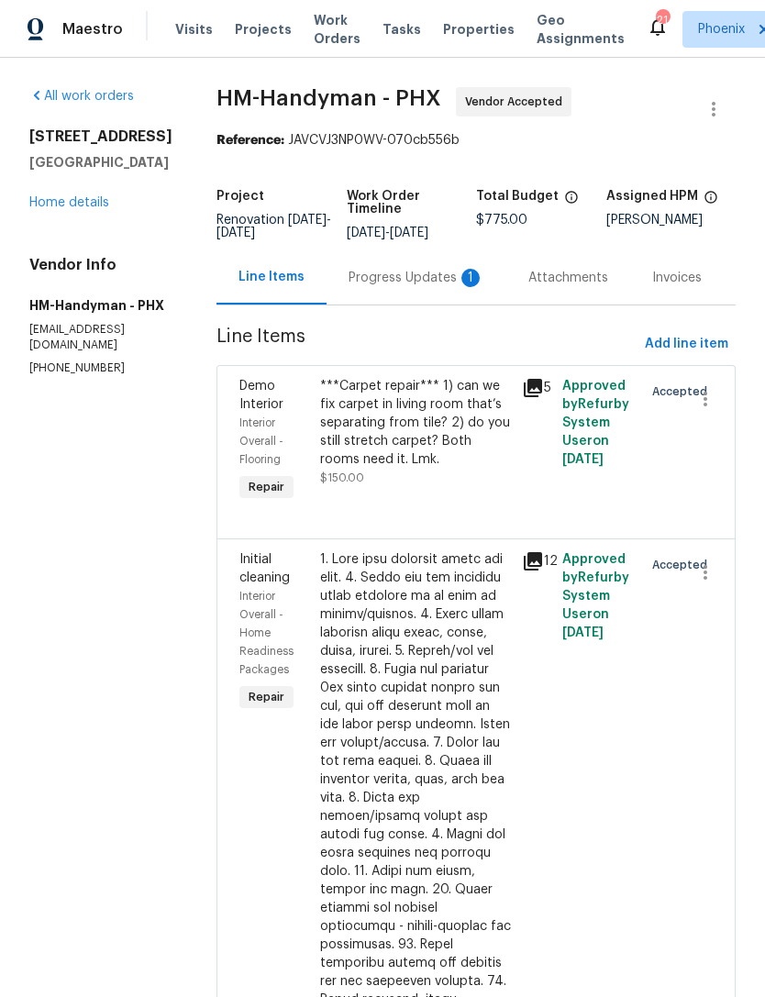
click at [467, 287] on div "Progress Updates 1" at bounding box center [417, 278] width 136 height 18
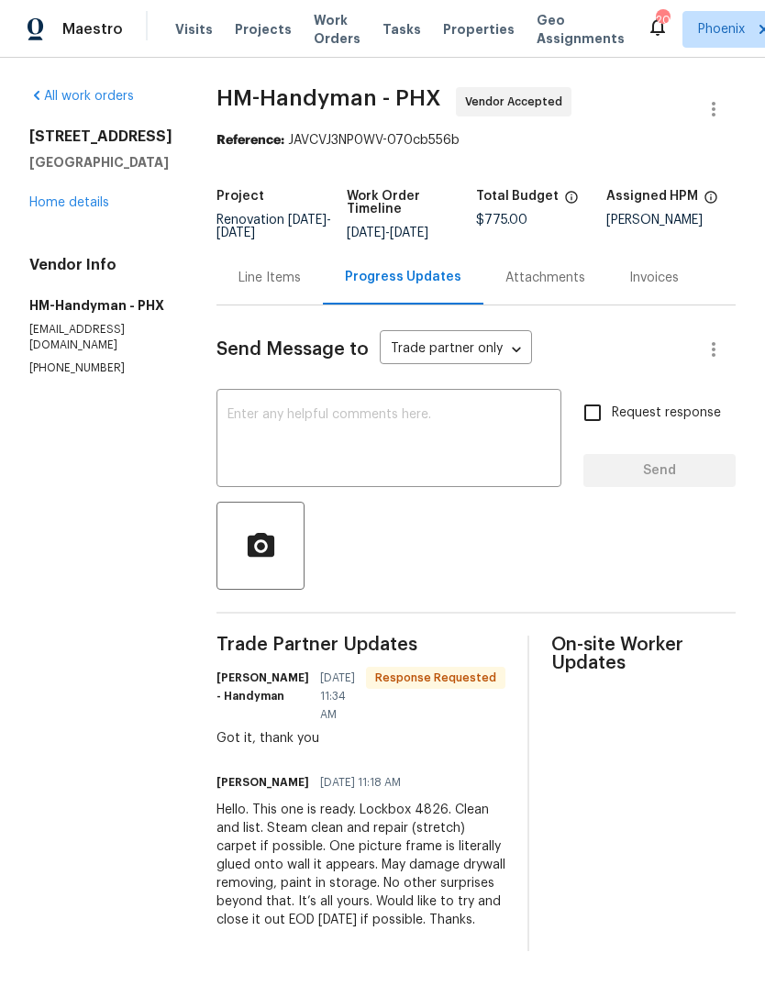
click at [38, 209] on link "Home details" at bounding box center [69, 202] width 80 height 13
